Goal: Find specific page/section: Find specific page/section

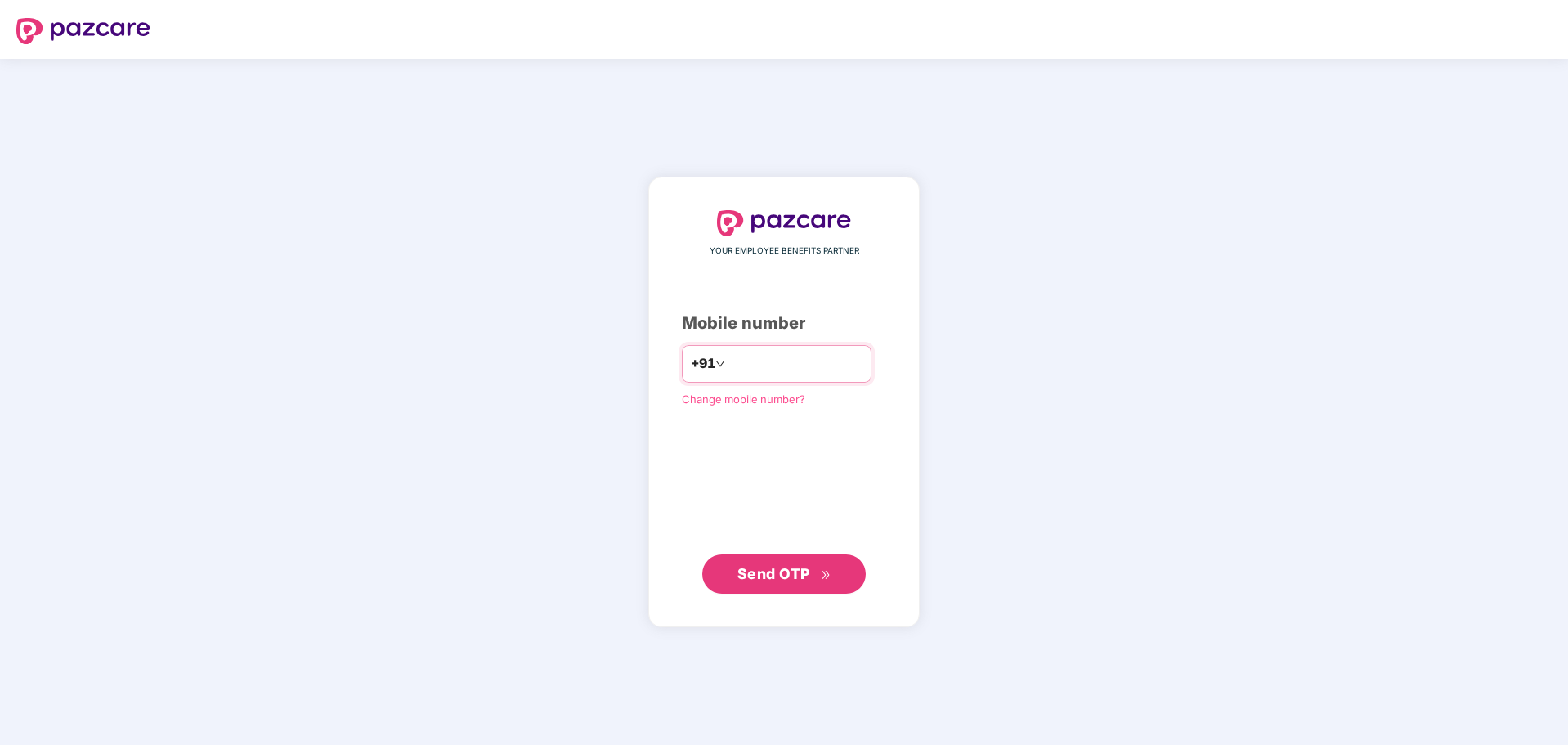
type input "**********"
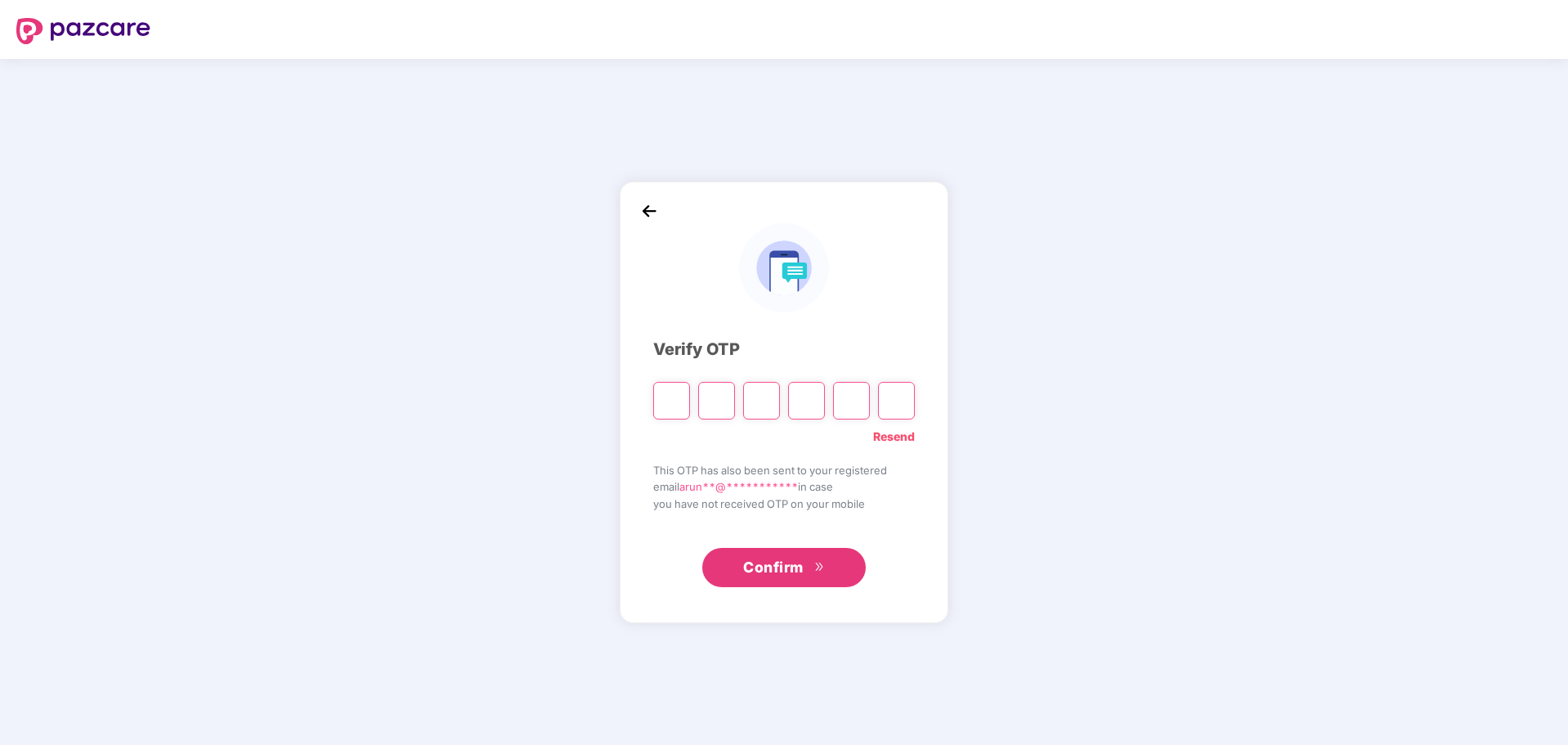
type input "*"
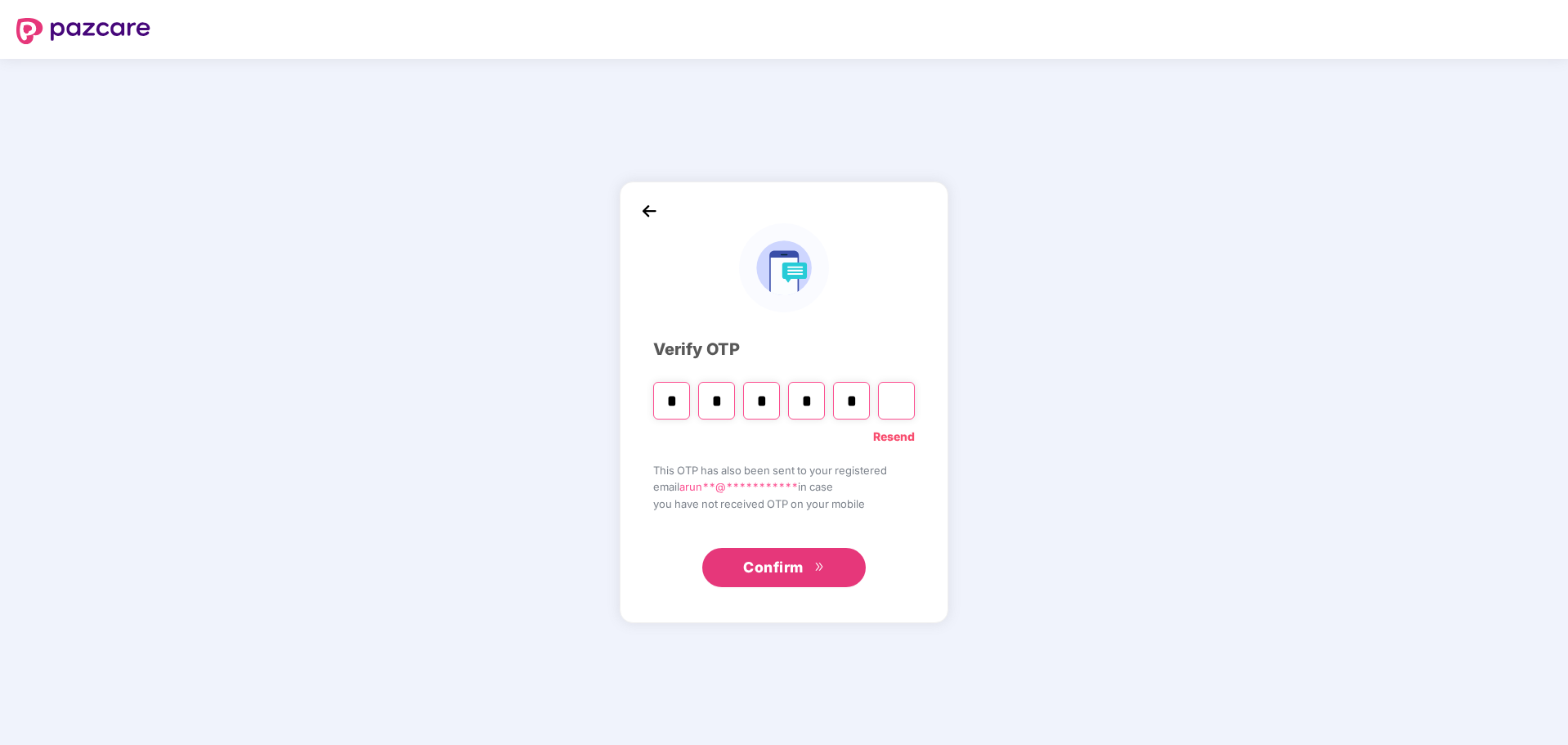
type input "*"
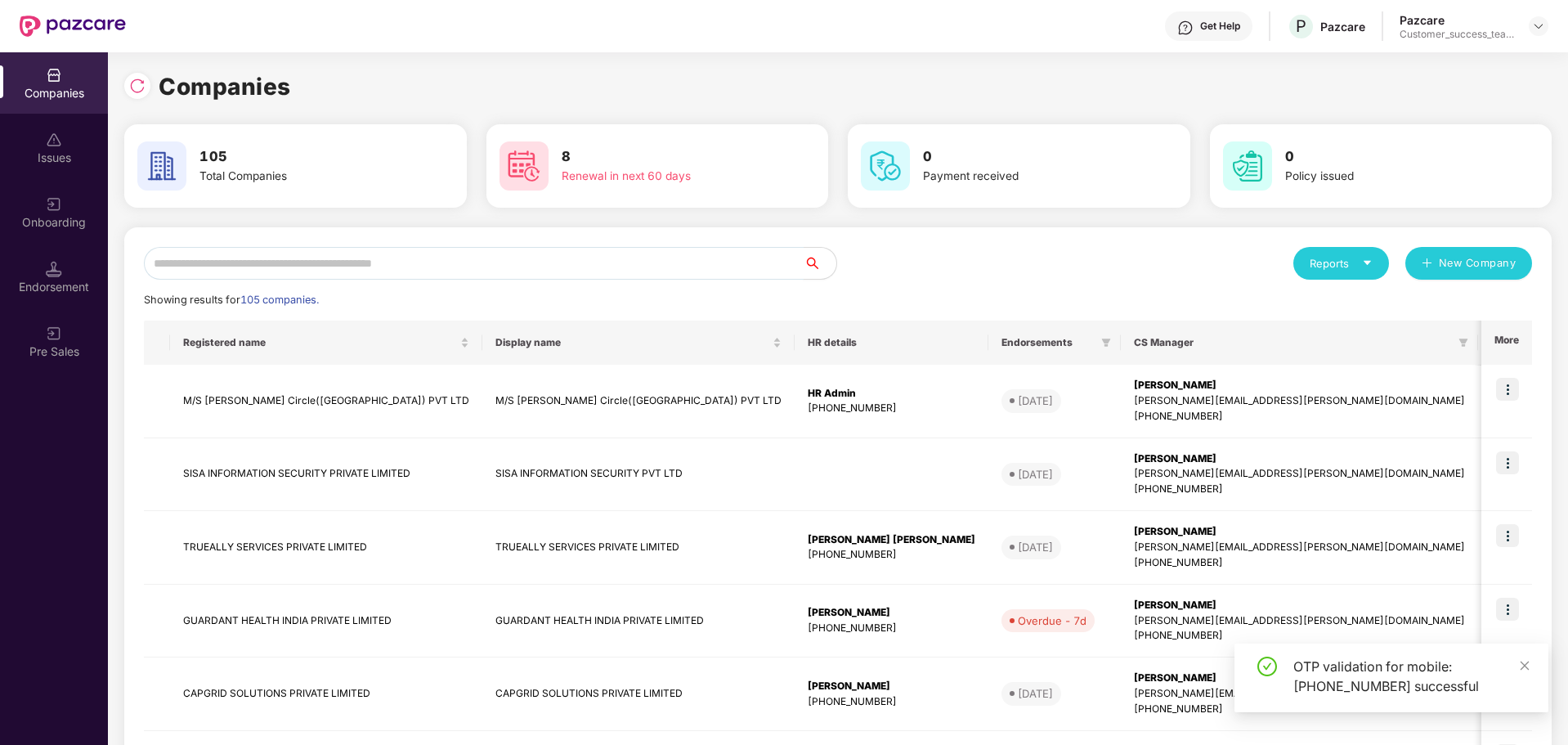
click at [464, 256] on input "text" at bounding box center [474, 263] width 660 height 32
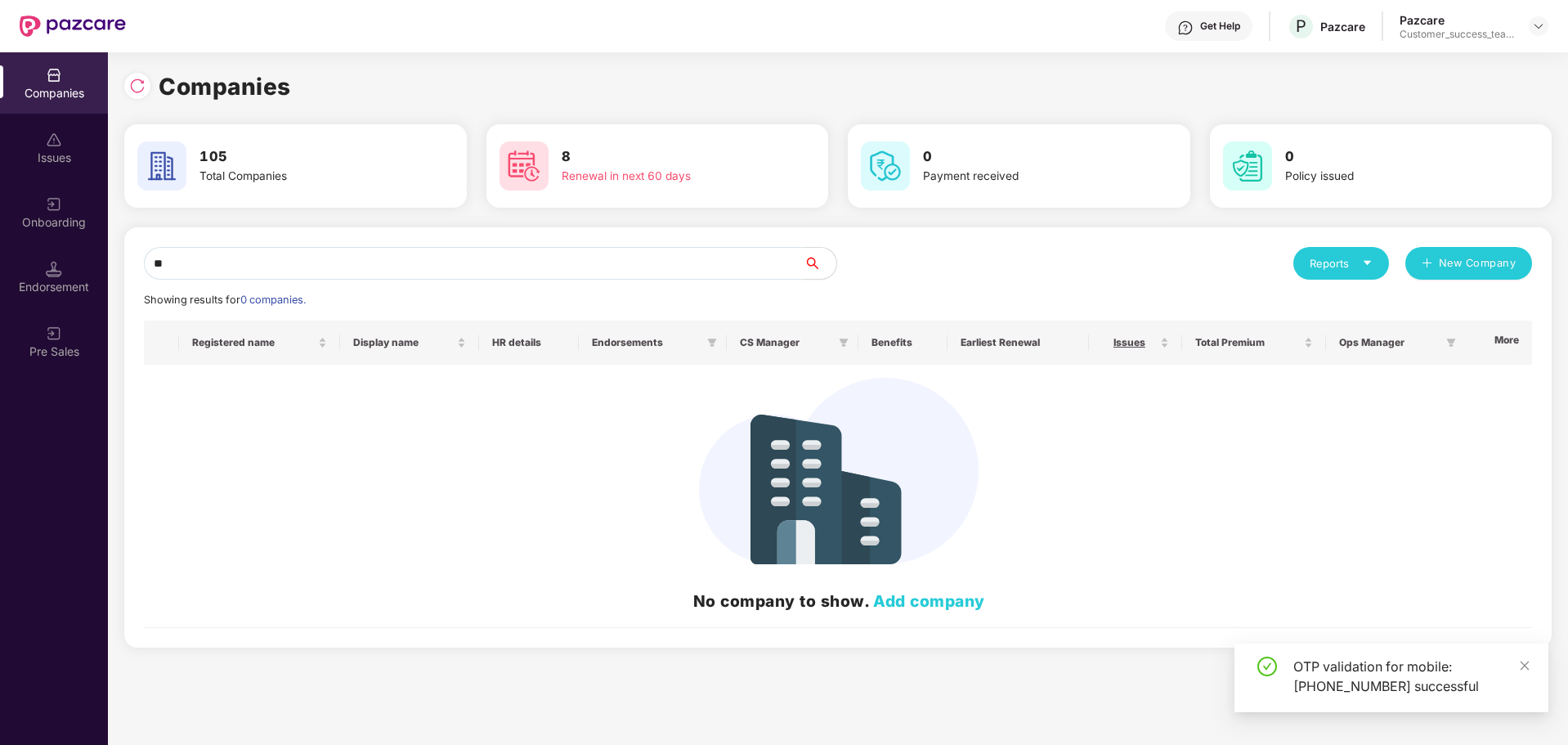
type input "*"
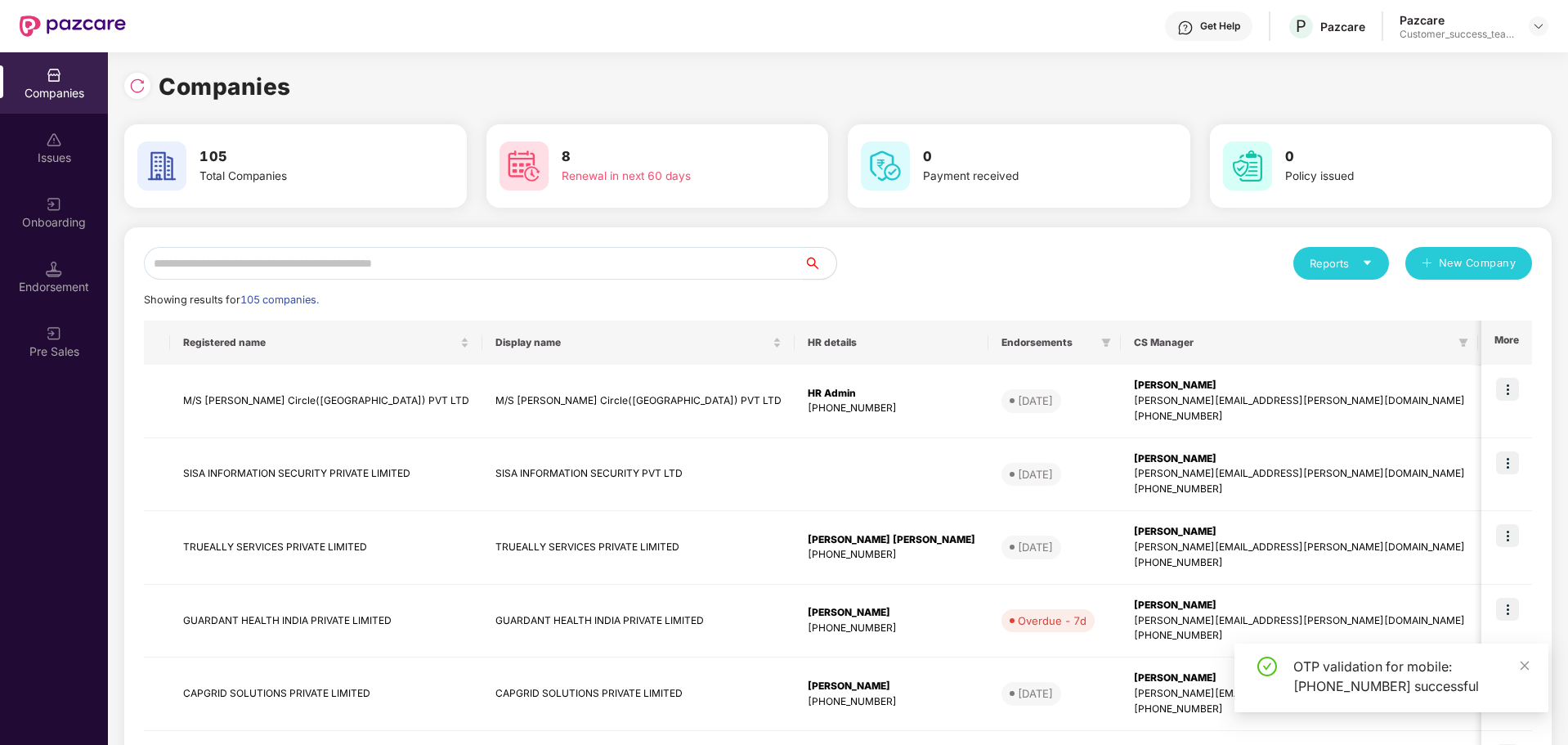
type input "*"
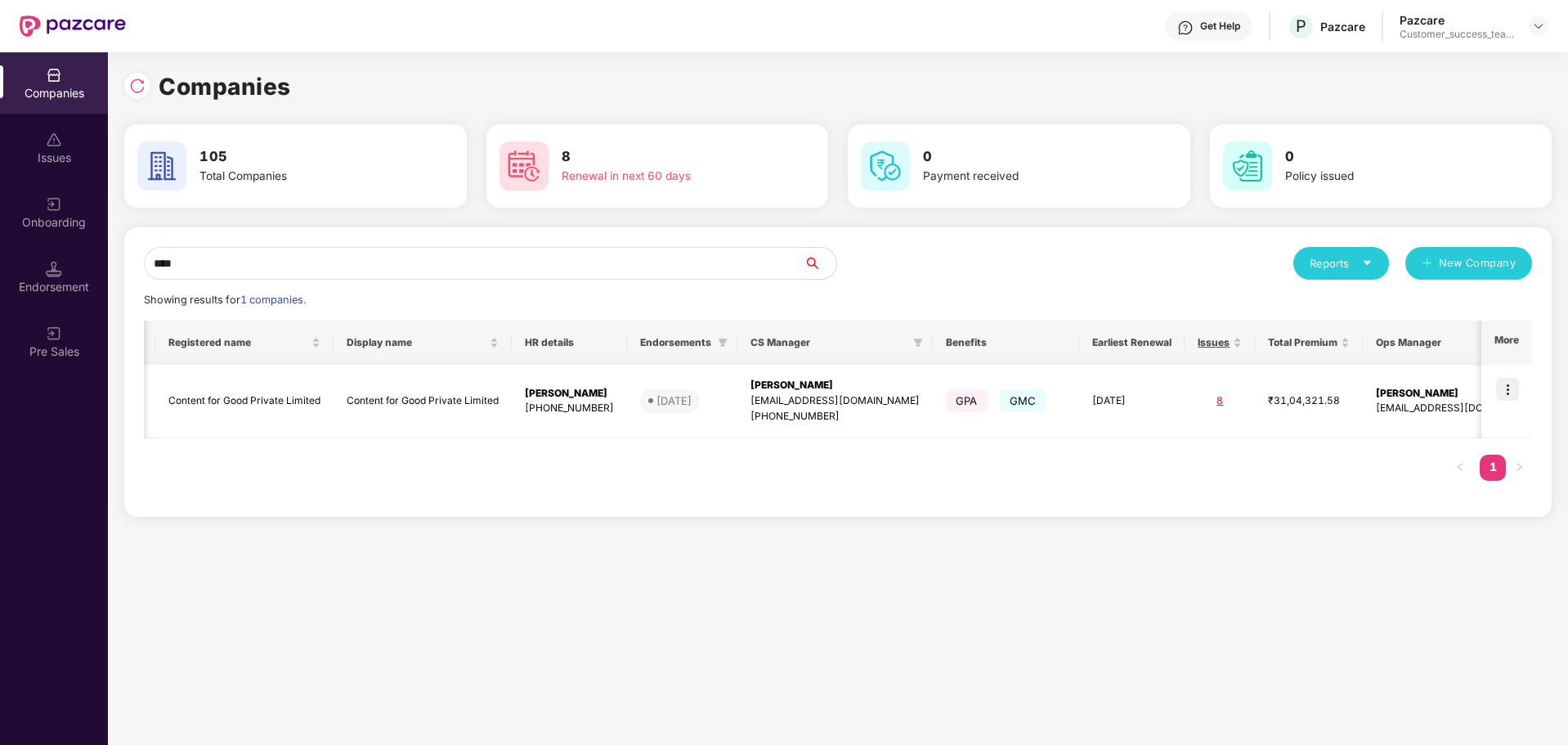
scroll to position [0, 22]
type input "****"
click at [1514, 389] on img at bounding box center [1507, 390] width 23 height 23
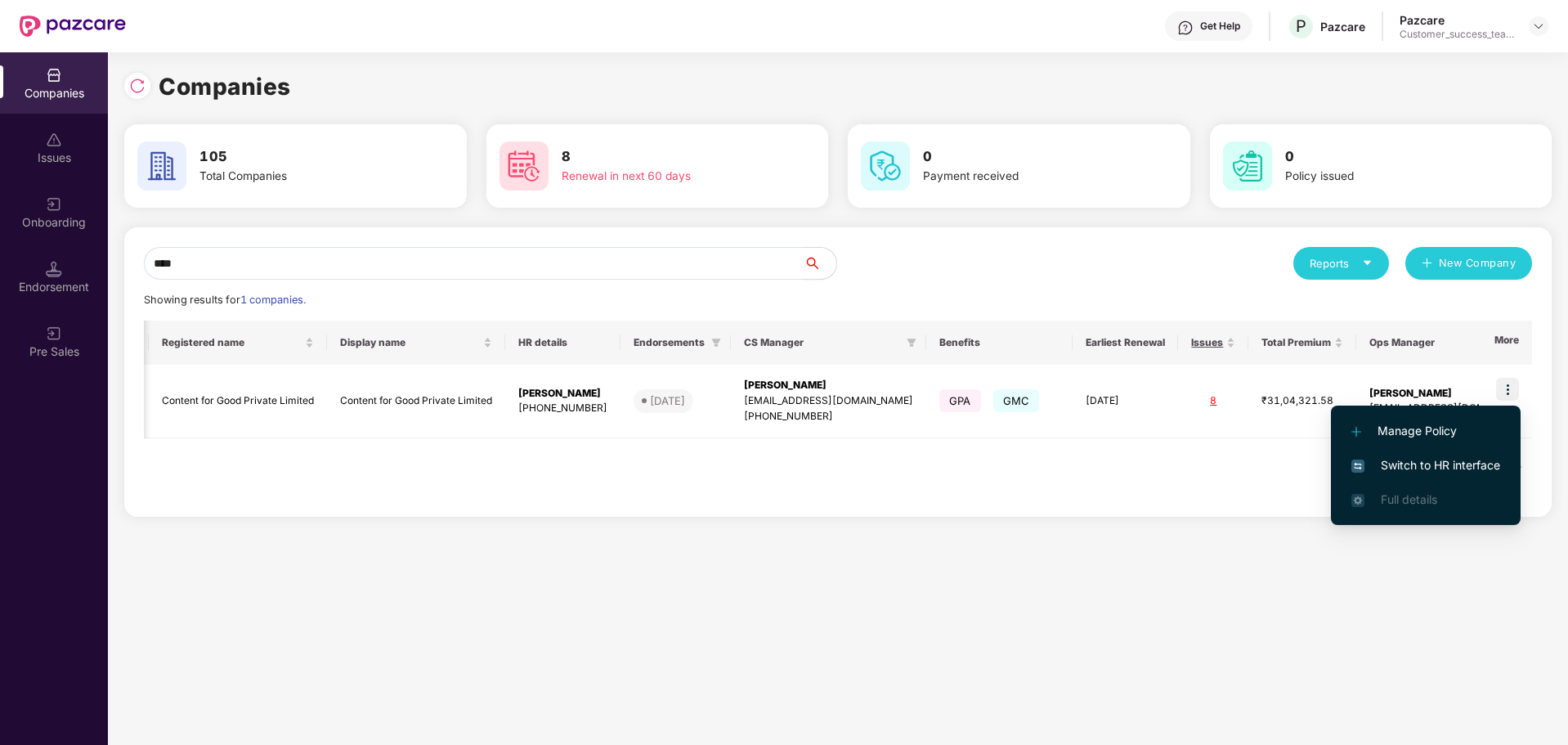
click at [1429, 472] on span "Switch to HR interface" at bounding box center [1426, 465] width 149 height 18
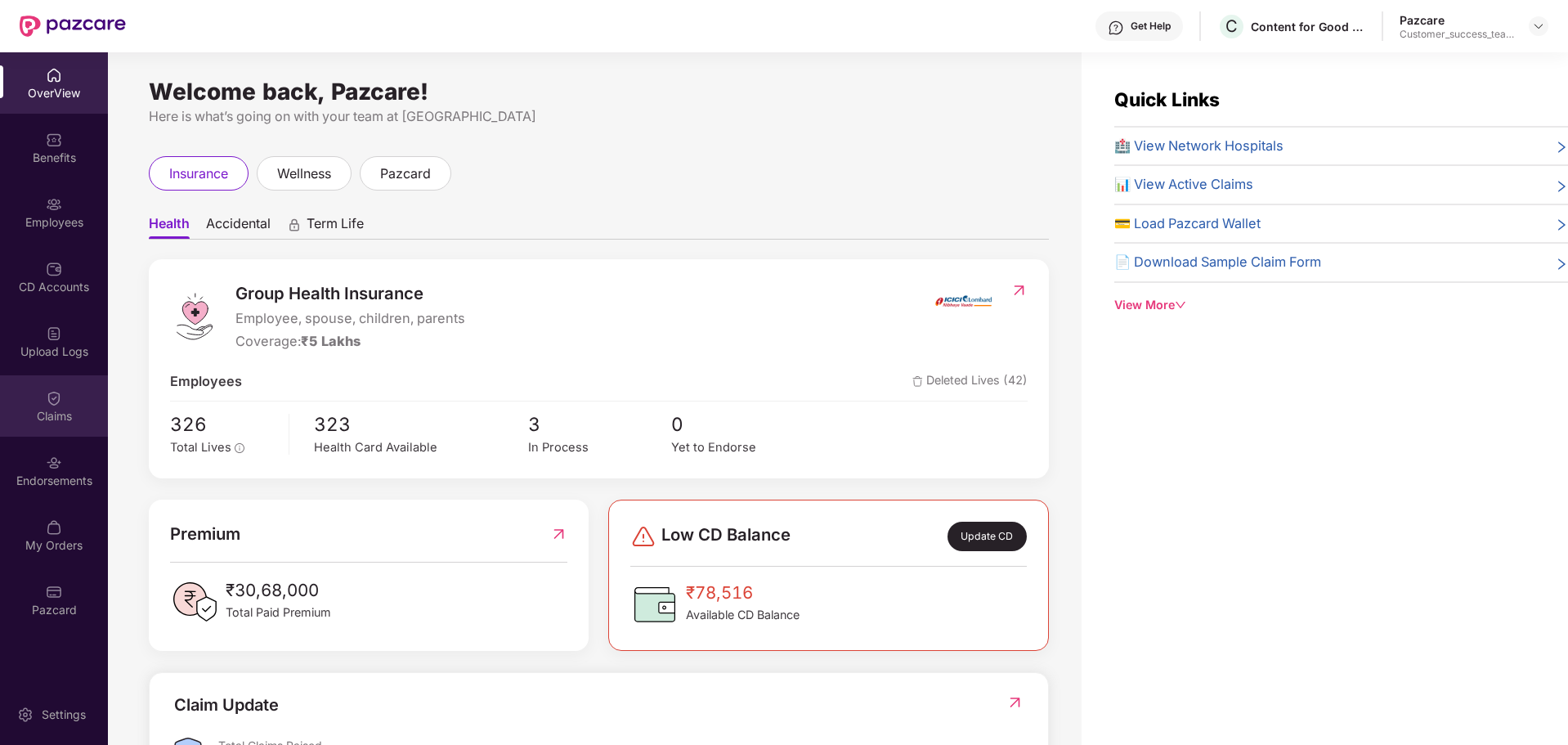
click at [67, 427] on div "Claims" at bounding box center [54, 406] width 108 height 62
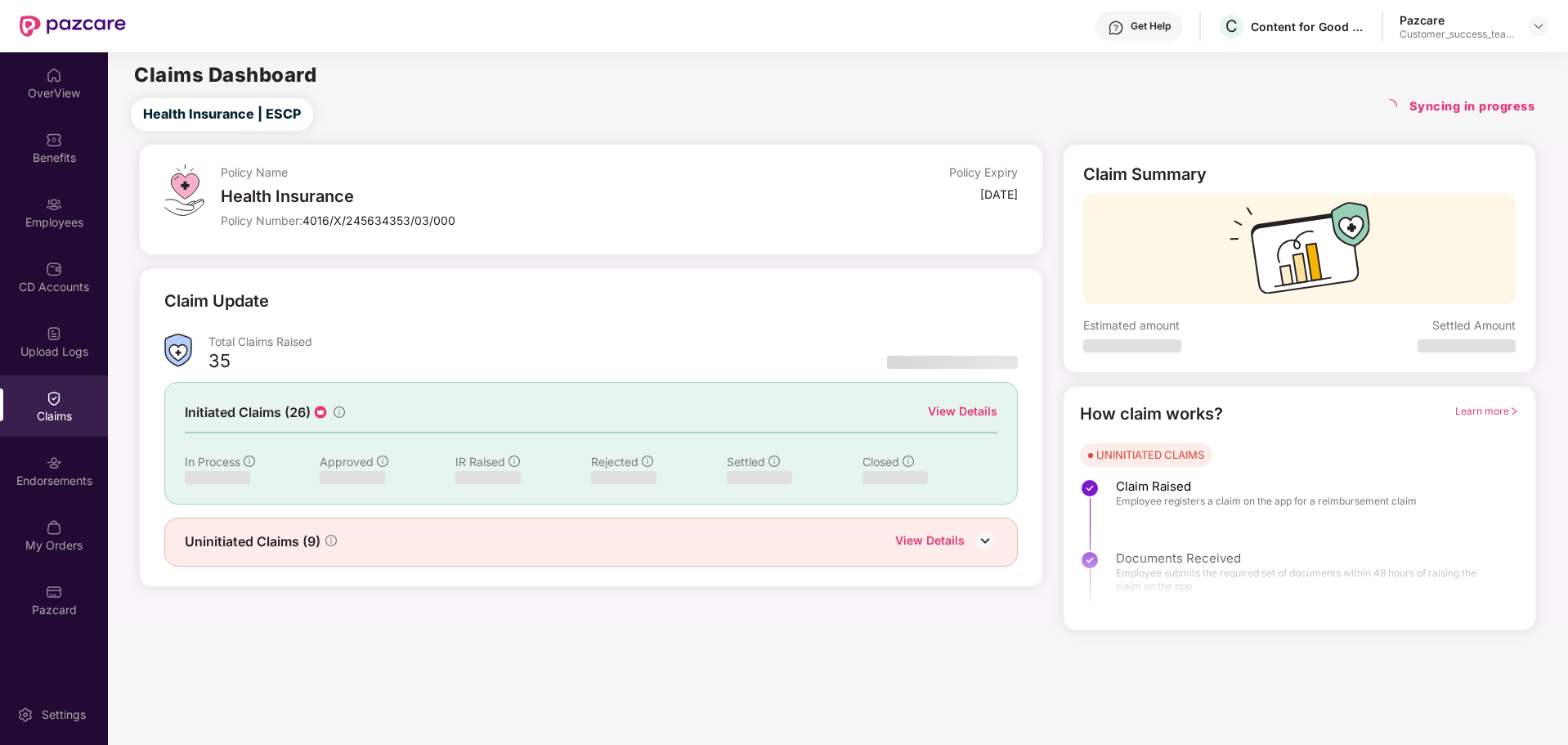
click at [958, 408] on div "View Details" at bounding box center [962, 411] width 69 height 18
drag, startPoint x: 309, startPoint y: 221, endPoint x: 453, endPoint y: 221, distance: 144.0
click at [453, 221] on span "4016/X/245634353/03/000" at bounding box center [379, 220] width 153 height 14
copy span "4016/X/245634353/03/000"
